Goal: Task Accomplishment & Management: Manage account settings

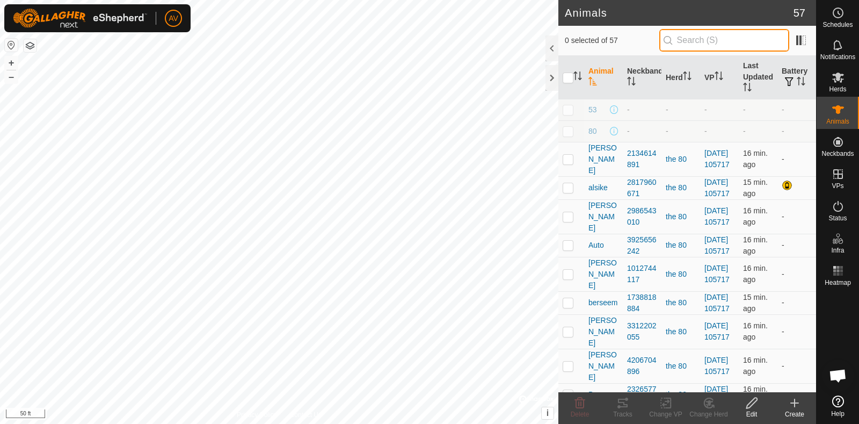
click at [717, 32] on input "text" at bounding box center [725, 40] width 130 height 23
type input "pearl"
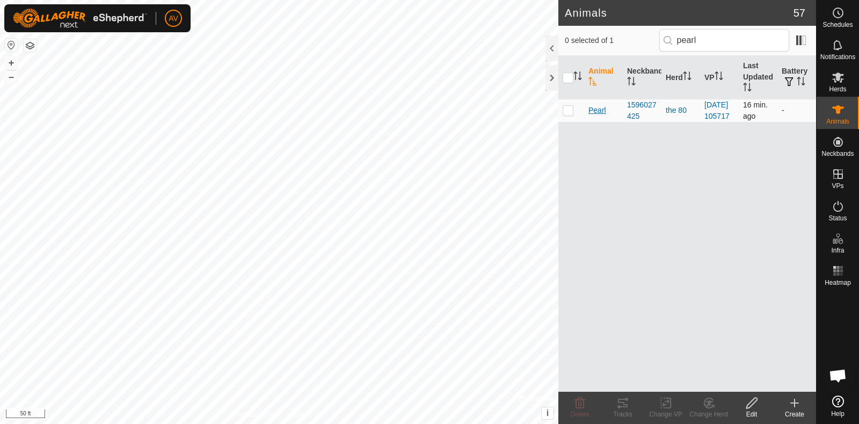
click at [597, 112] on span "Pearl" at bounding box center [598, 110] width 18 height 11
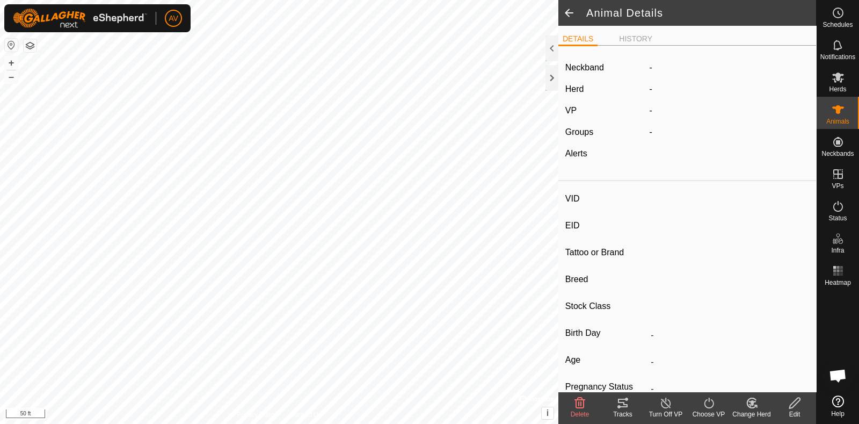
type input "Pearl"
type input "-"
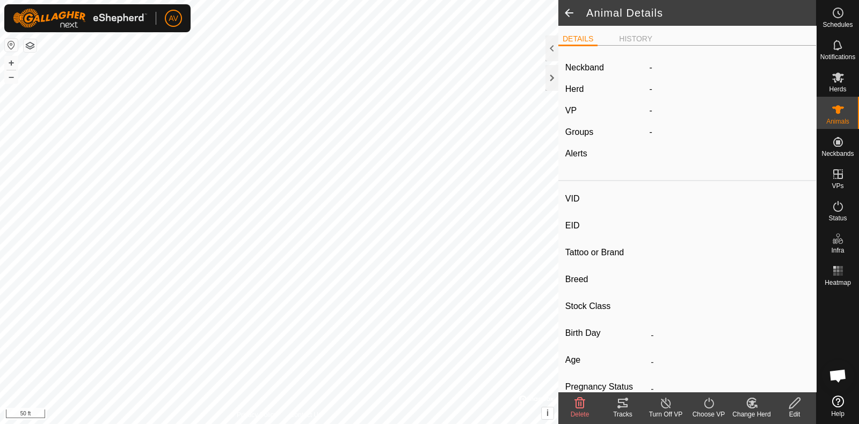
type input "-"
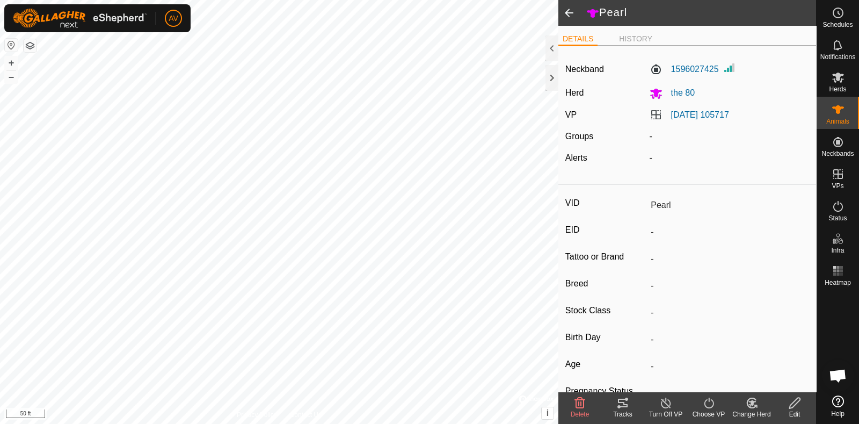
click at [722, 402] on turn-on-svg-icon at bounding box center [708, 402] width 43 height 13
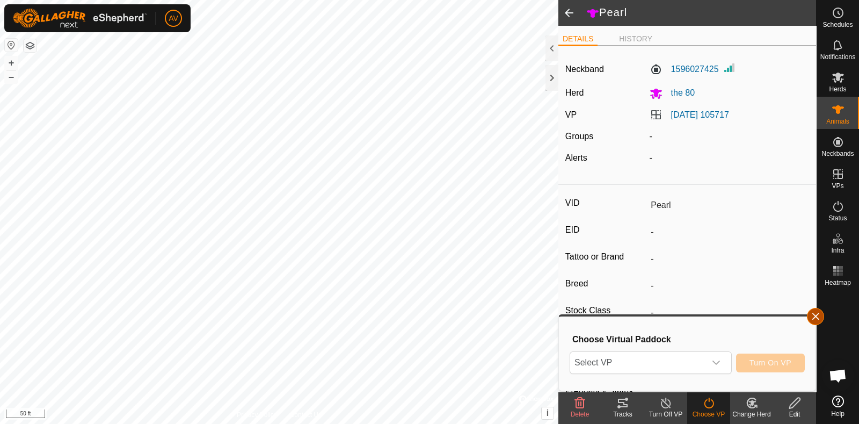
click at [822, 319] on button "button" at bounding box center [815, 316] width 17 height 17
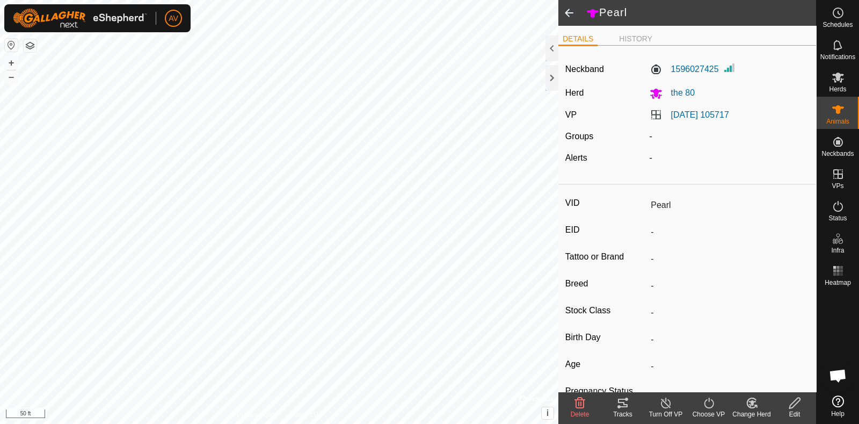
click at [615, 408] on tracks-svg-icon at bounding box center [623, 402] width 43 height 13
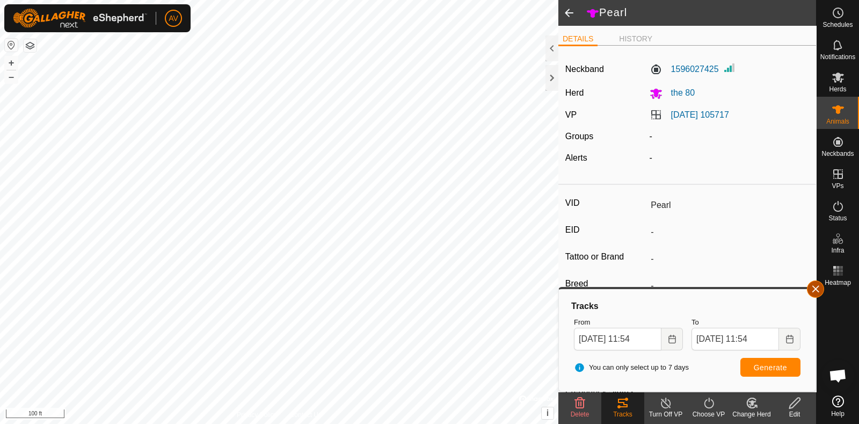
click at [819, 287] on button "button" at bounding box center [815, 288] width 17 height 17
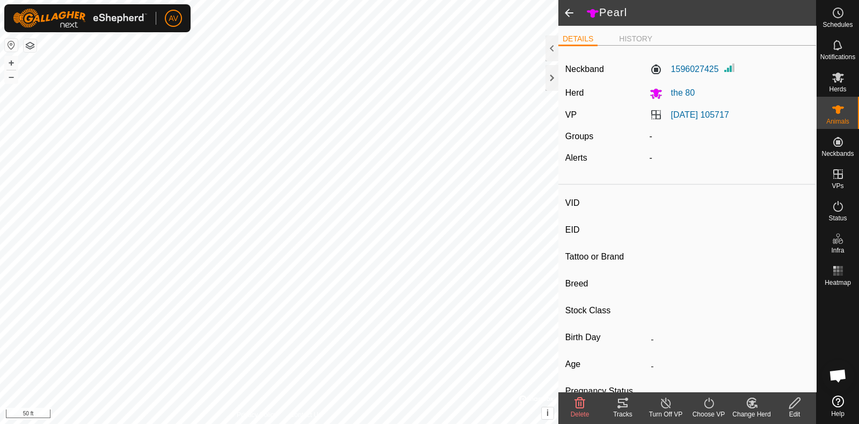
type input "[PERSON_NAME]"
type input "-"
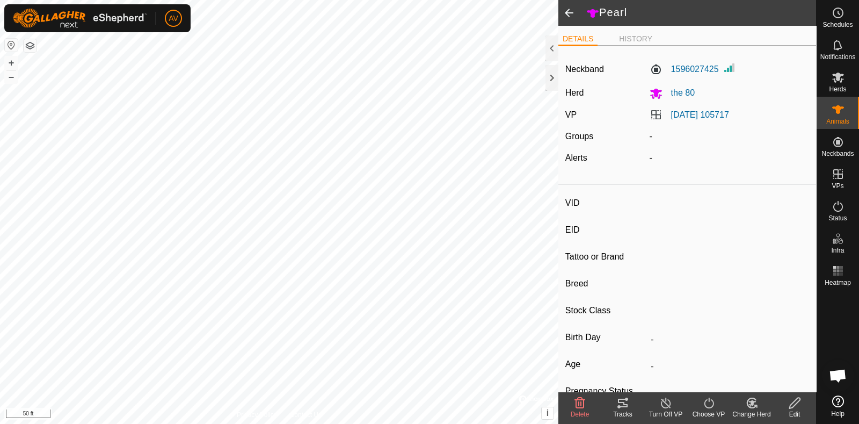
type input "-"
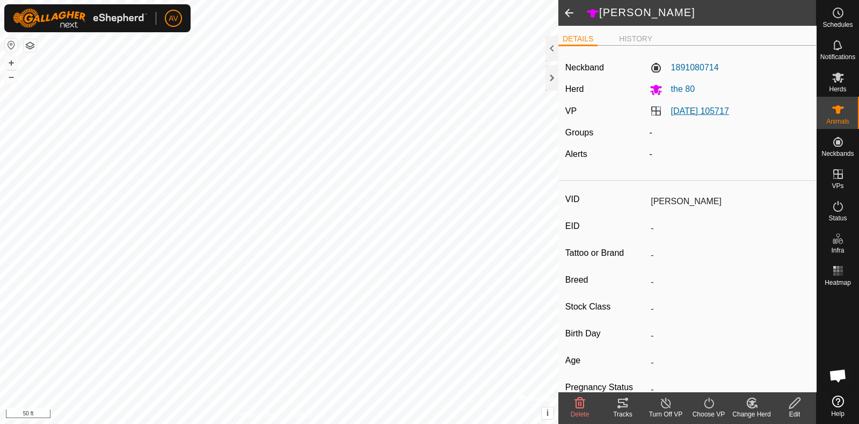
click at [698, 107] on link "[DATE] 105717" at bounding box center [700, 110] width 58 height 9
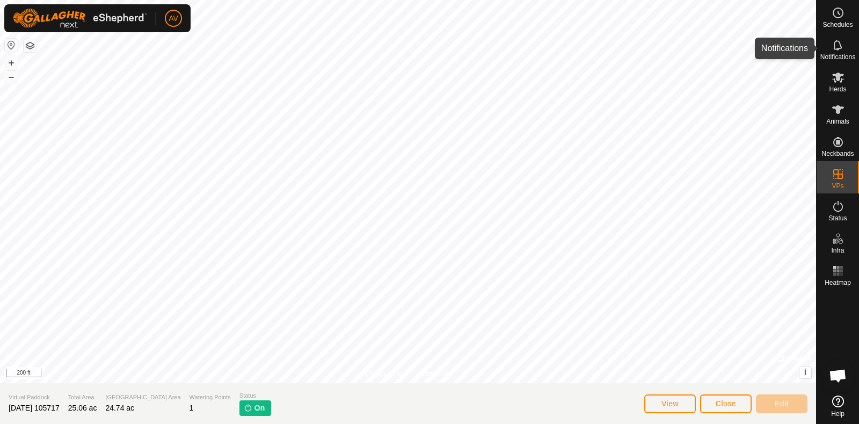
click at [842, 43] on icon at bounding box center [838, 45] width 13 height 13
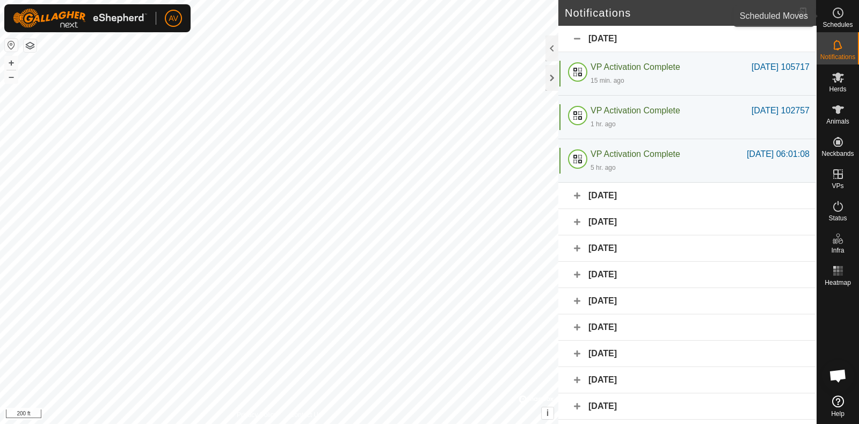
click at [841, 11] on icon at bounding box center [838, 12] width 13 height 13
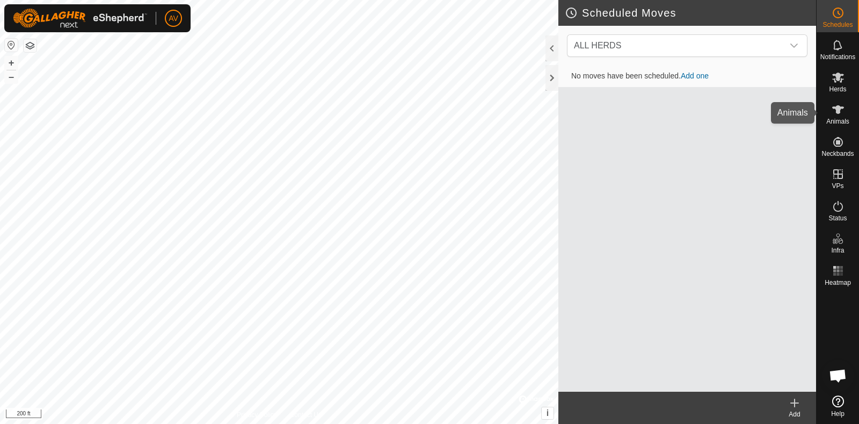
click at [834, 109] on icon at bounding box center [838, 109] width 13 height 13
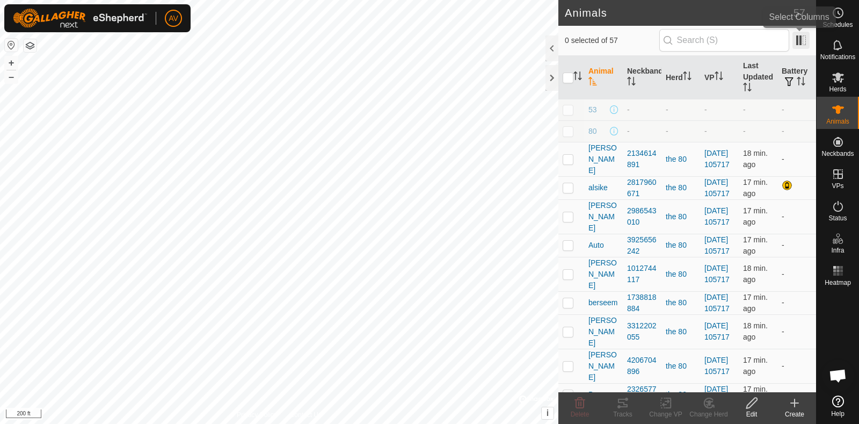
click at [803, 34] on span at bounding box center [801, 40] width 17 height 17
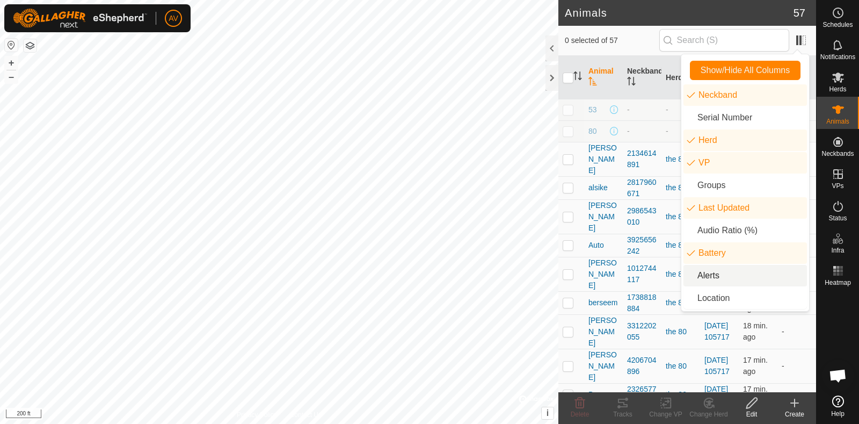
click at [735, 276] on li "Alerts" at bounding box center [746, 275] width 124 height 21
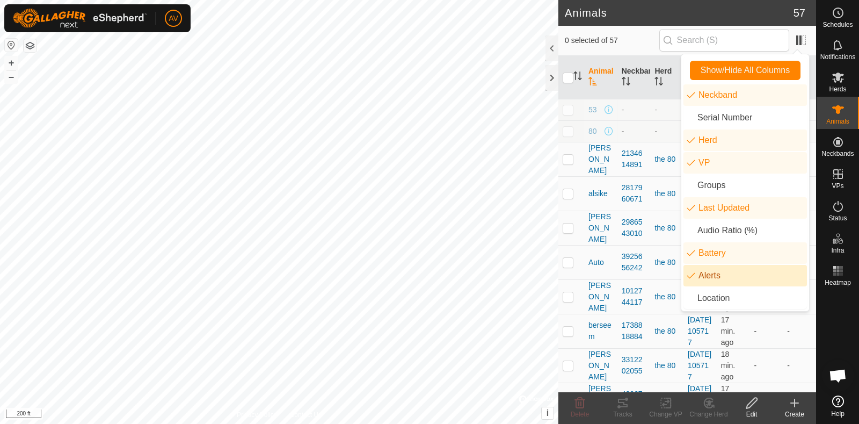
click at [783, 314] on td "-" at bounding box center [799, 296] width 33 height 34
